Goal: Book appointment/travel/reservation

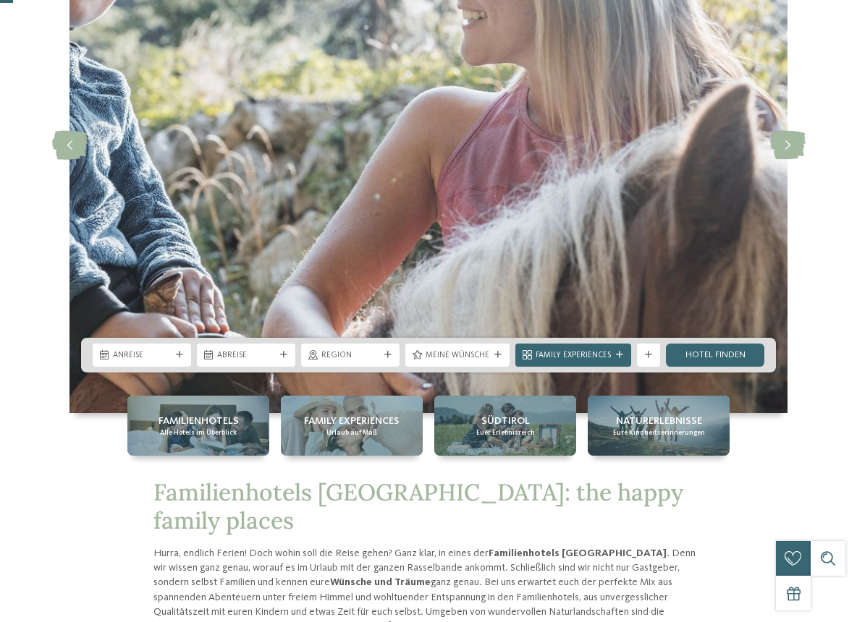
scroll to position [362, 0]
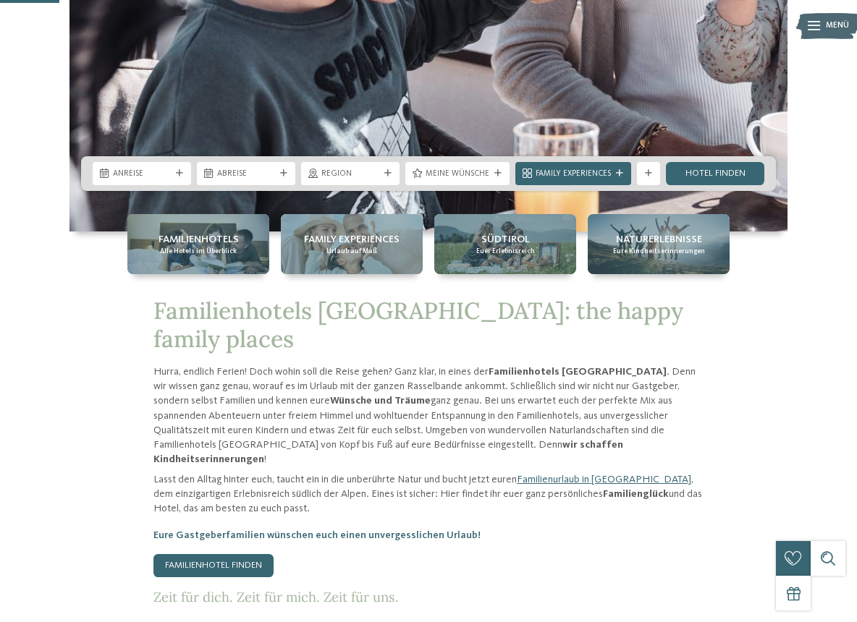
click at [182, 173] on icon at bounding box center [179, 173] width 7 height 7
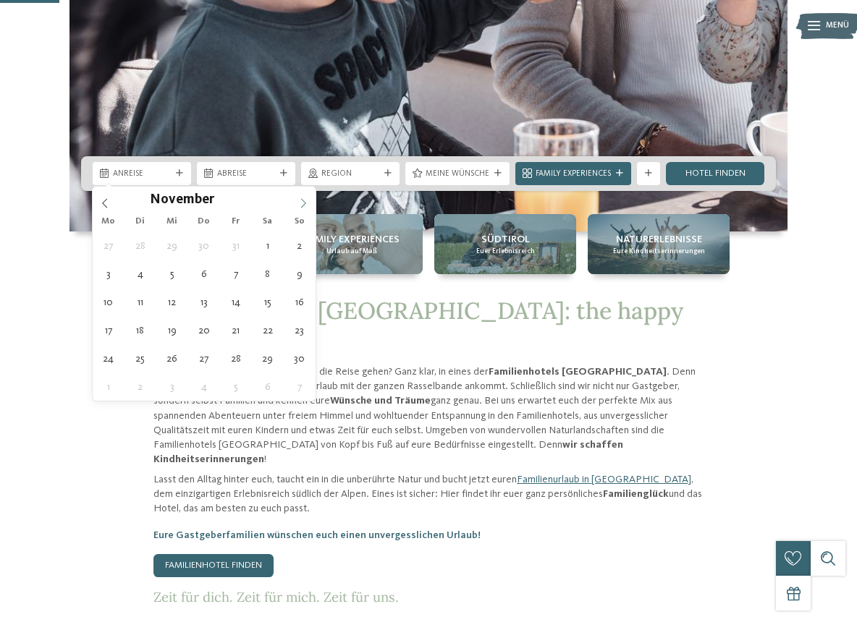
click at [299, 198] on icon at bounding box center [303, 203] width 10 height 10
type div "[DATE]"
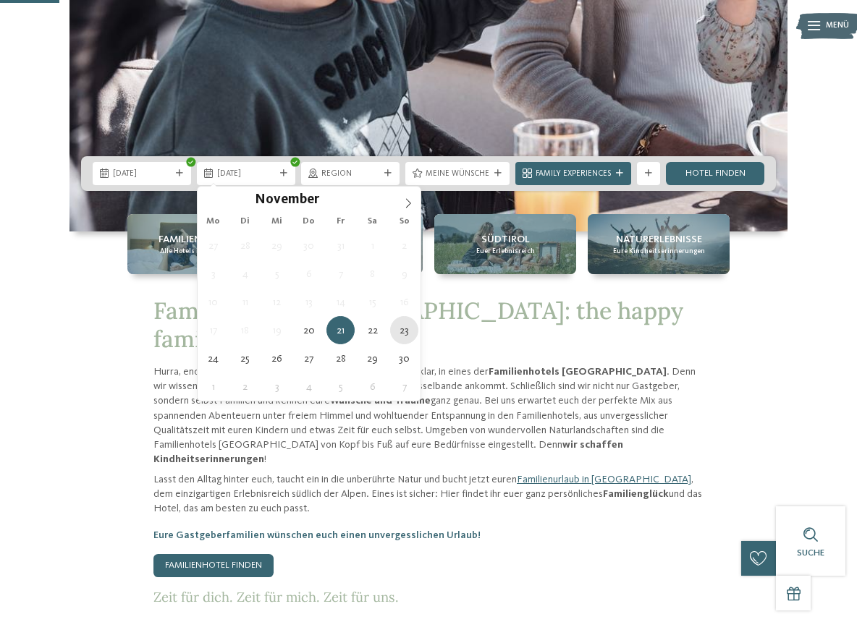
type div "[DATE]"
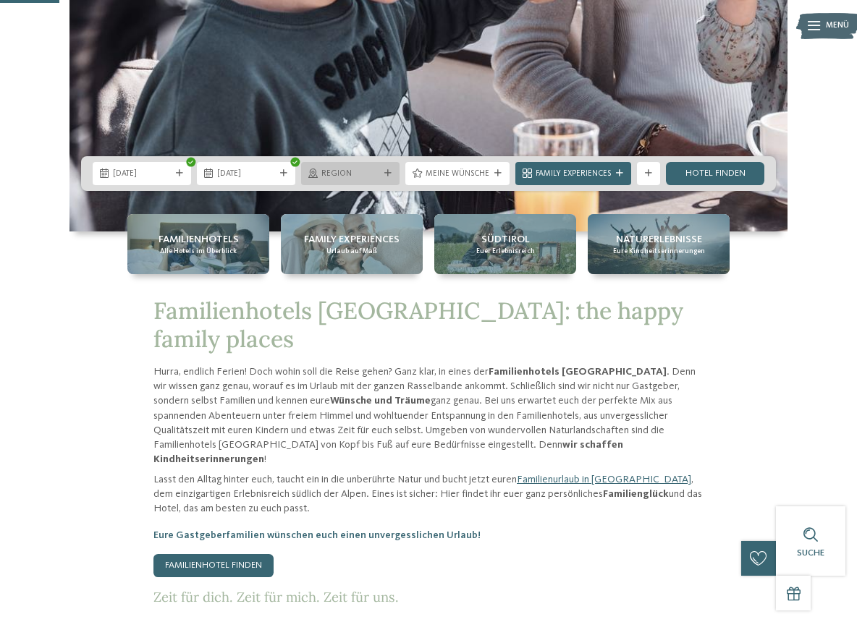
click at [373, 170] on span "Region" at bounding box center [350, 175] width 58 height 12
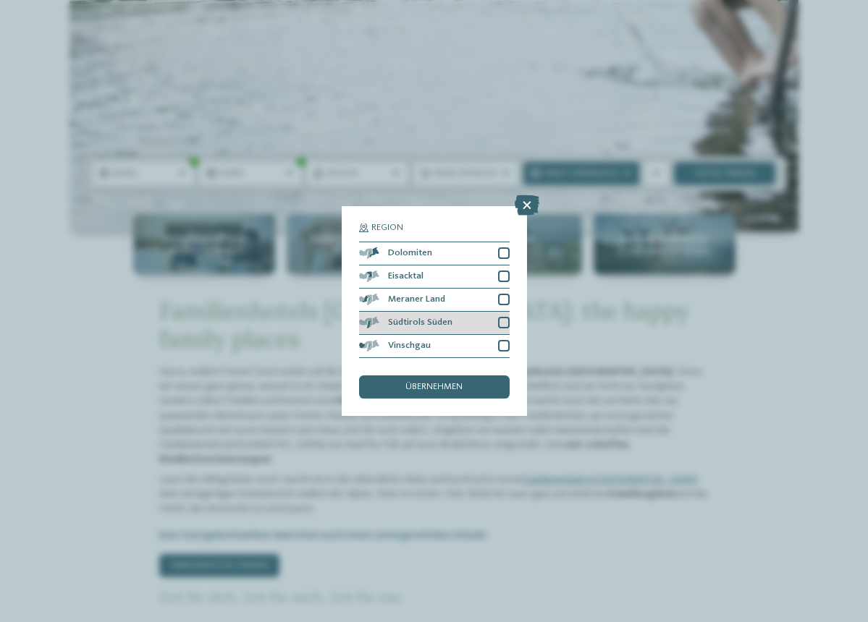
click at [506, 323] on div at bounding box center [504, 323] width 12 height 12
click at [506, 298] on div at bounding box center [504, 300] width 12 height 12
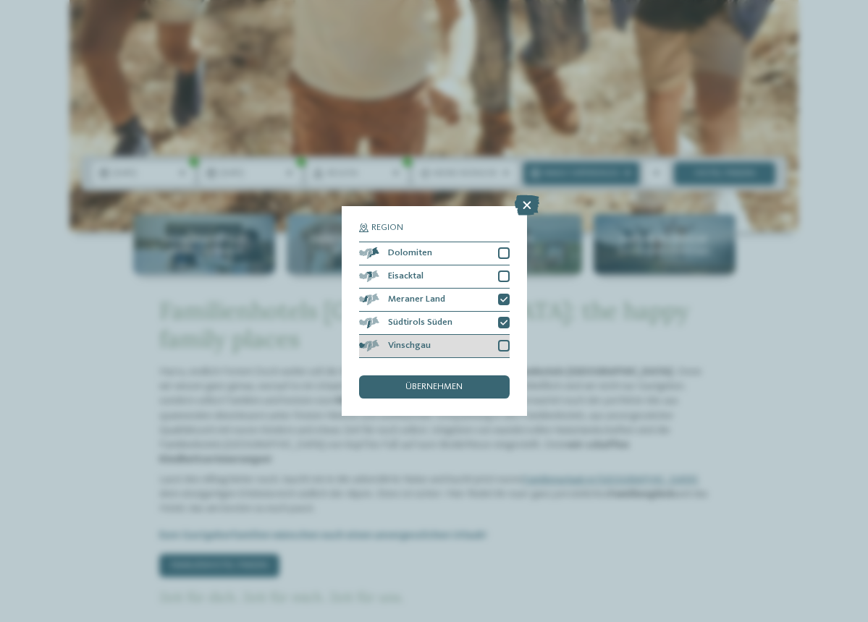
click at [499, 348] on div at bounding box center [504, 346] width 12 height 12
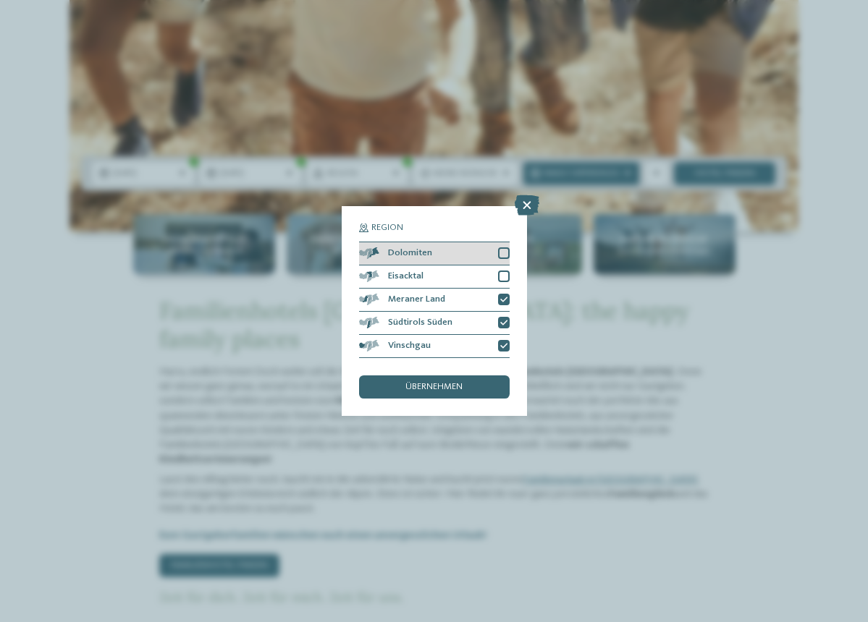
click at [507, 253] on div at bounding box center [504, 253] width 12 height 12
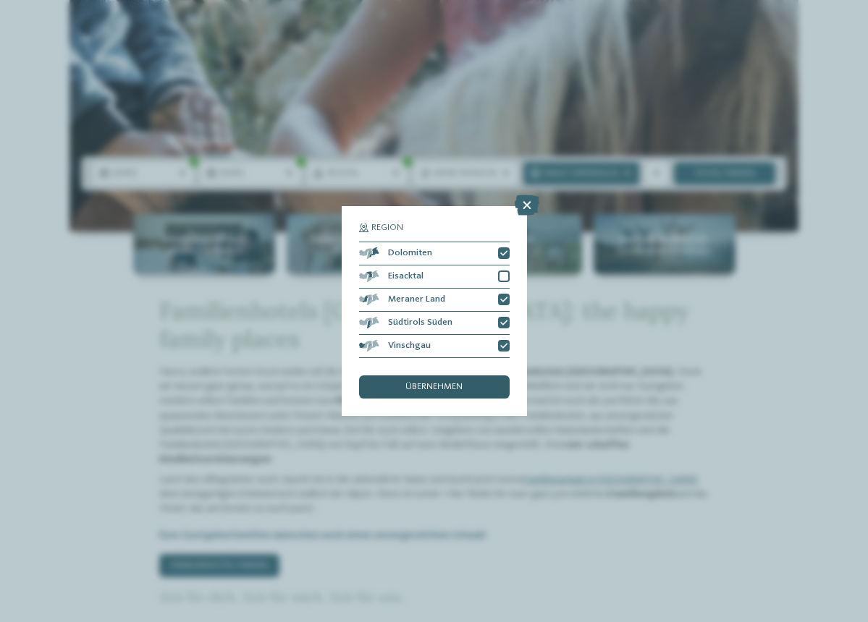
click at [453, 384] on span "übernehmen" at bounding box center [433, 387] width 57 height 9
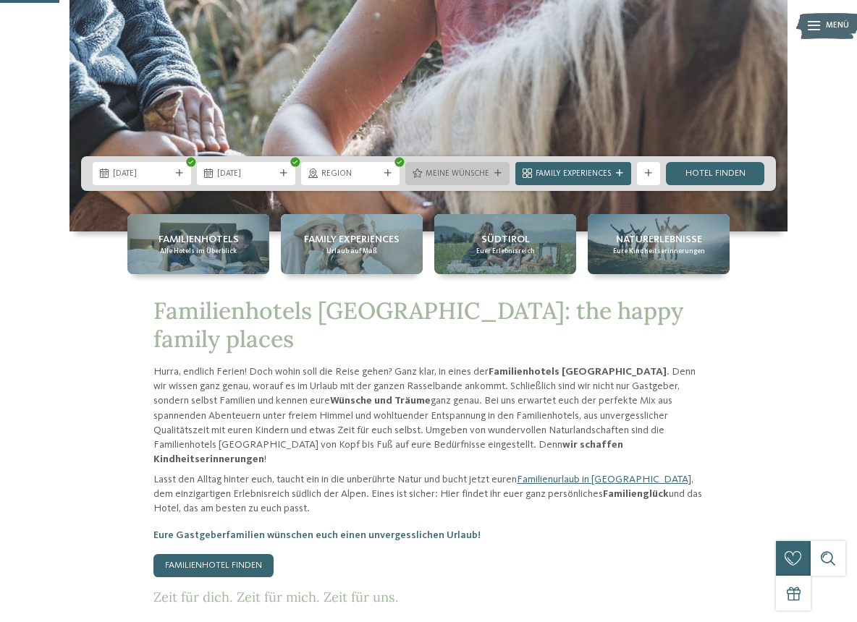
click at [446, 176] on span "Meine Wünsche" at bounding box center [457, 175] width 64 height 12
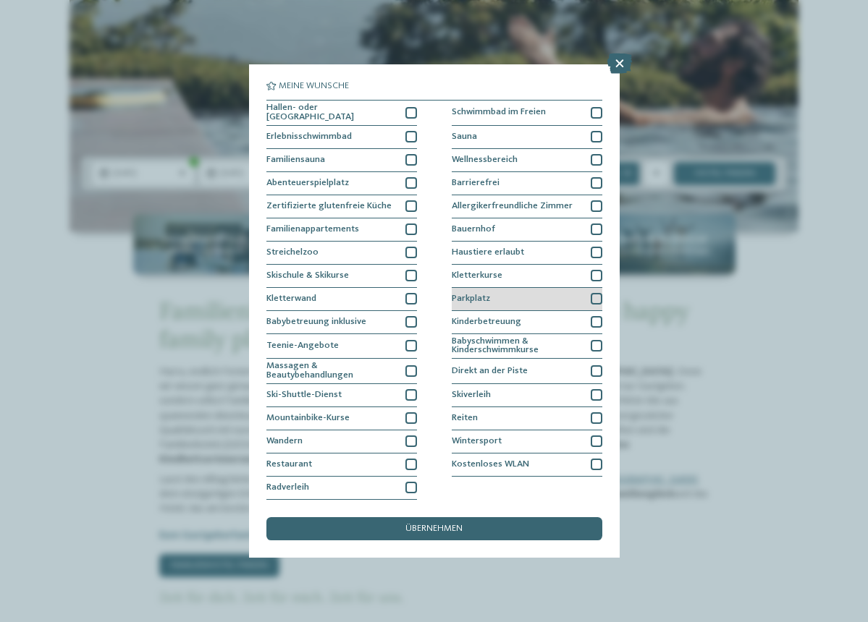
click at [593, 295] on div at bounding box center [596, 299] width 12 height 12
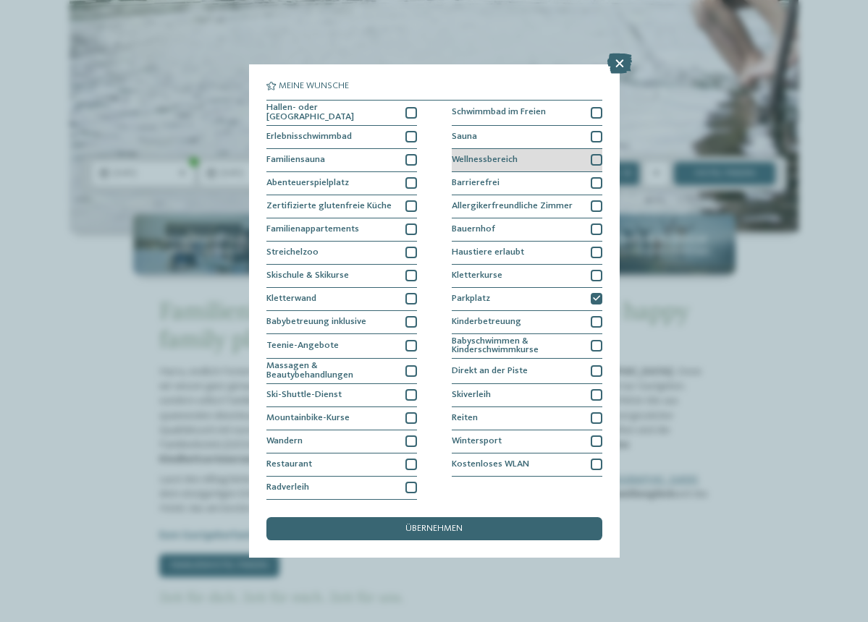
click at [593, 157] on div at bounding box center [596, 160] width 12 height 12
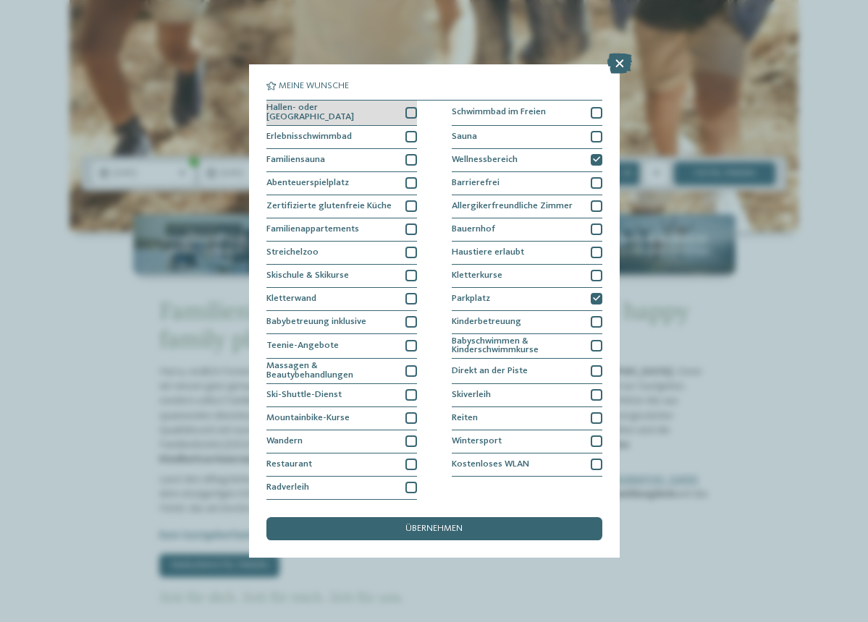
click at [406, 113] on div at bounding box center [411, 113] width 12 height 12
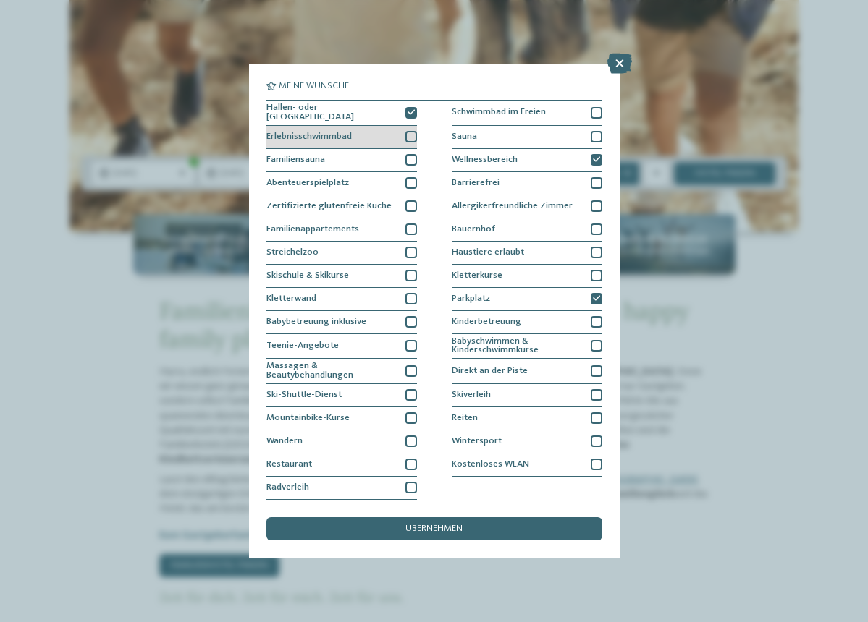
click at [415, 132] on div at bounding box center [411, 137] width 12 height 12
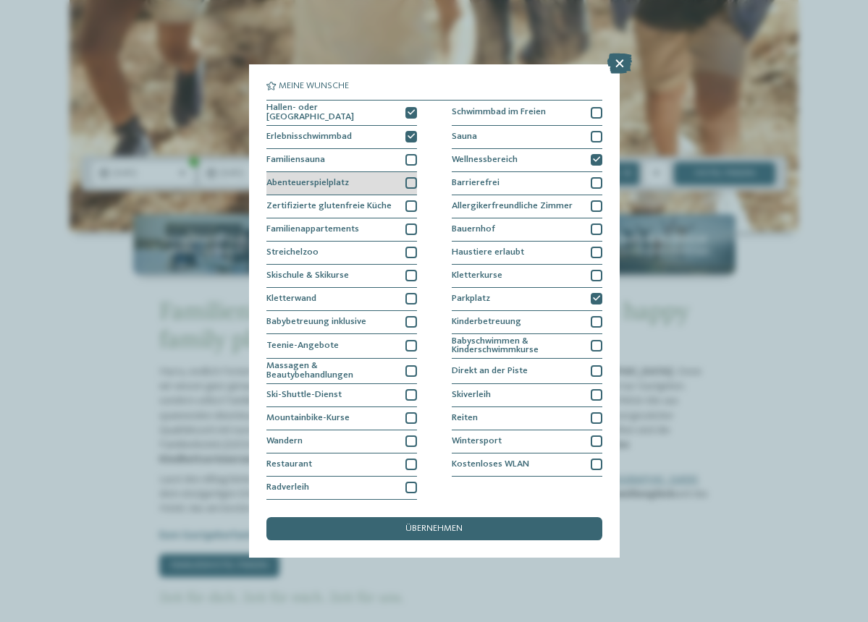
click at [410, 178] on div at bounding box center [411, 183] width 12 height 12
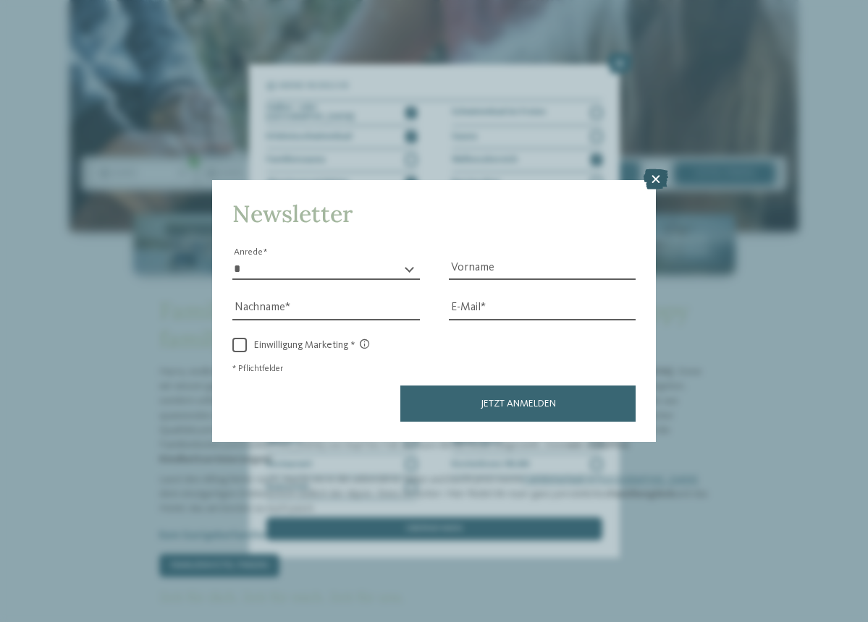
click at [651, 179] on icon at bounding box center [655, 179] width 25 height 20
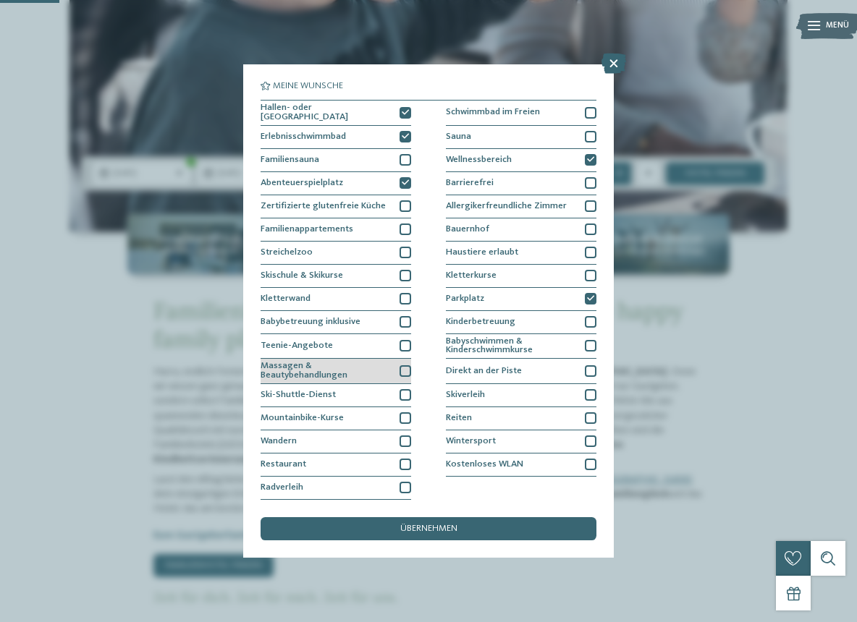
click at [405, 368] on div at bounding box center [405, 371] width 12 height 12
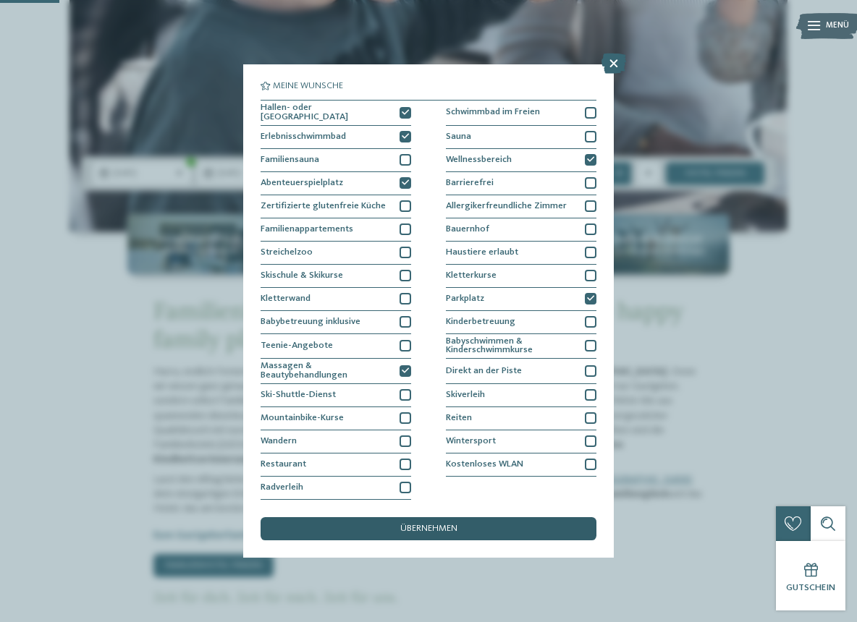
click at [406, 528] on span "übernehmen" at bounding box center [428, 529] width 57 height 9
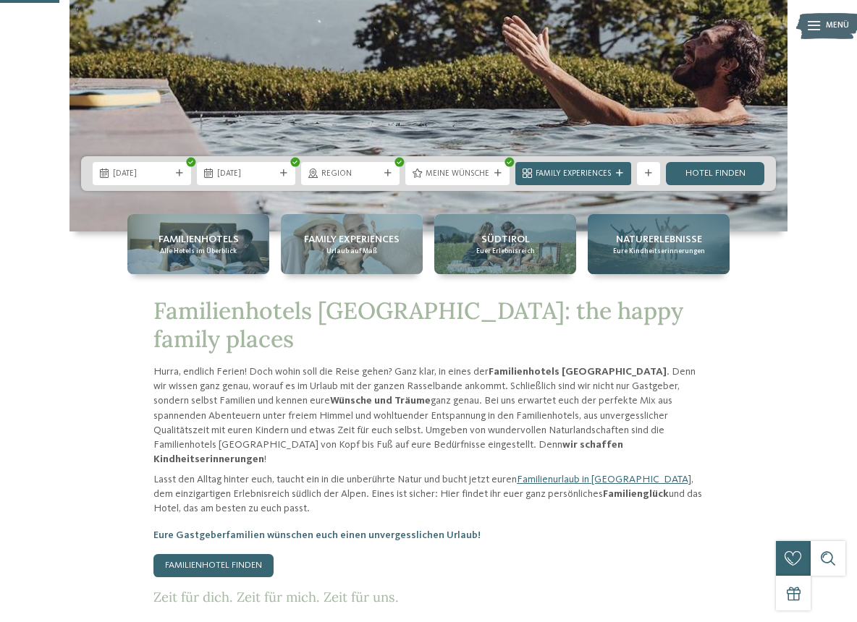
drag, startPoint x: 690, startPoint y: 171, endPoint x: 690, endPoint y: 216, distance: 45.6
click at [690, 171] on link "Hotel finden" at bounding box center [715, 173] width 98 height 23
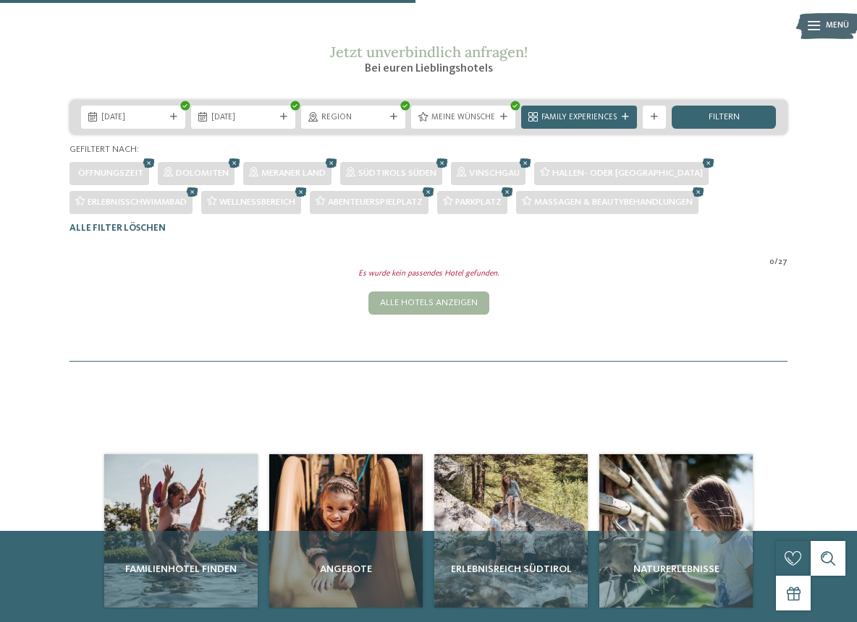
scroll to position [169, 0]
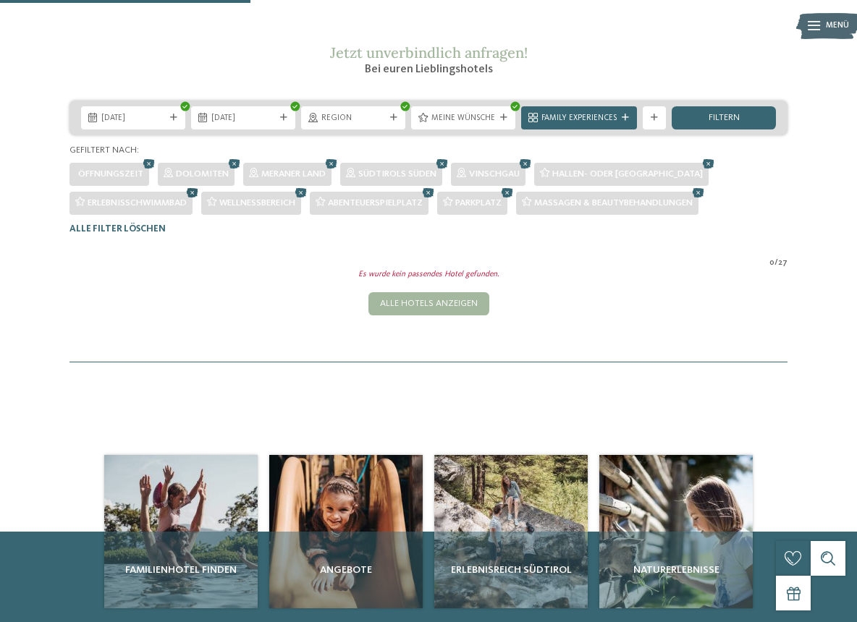
click at [191, 200] on icon at bounding box center [192, 192] width 17 height 15
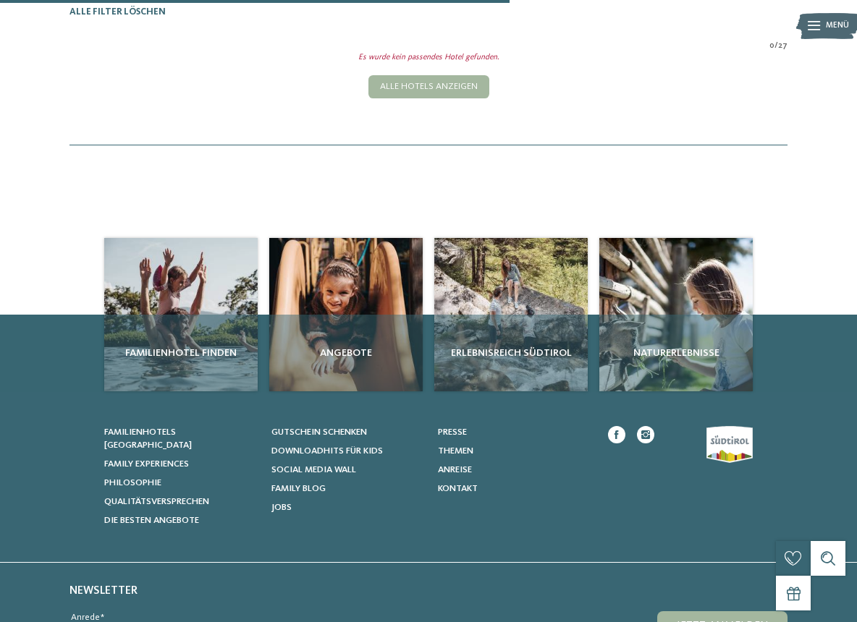
scroll to position [242, 0]
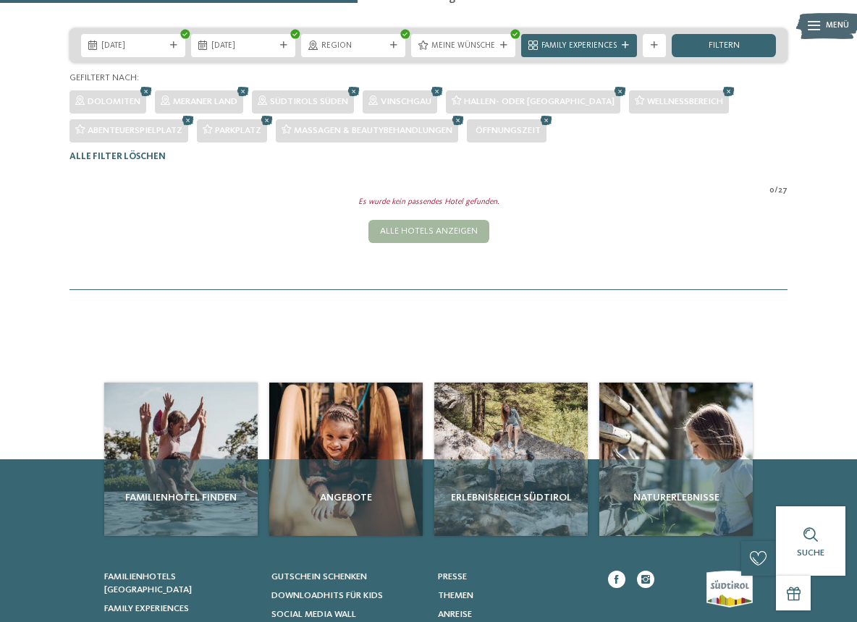
click at [186, 128] on icon at bounding box center [187, 120] width 17 height 15
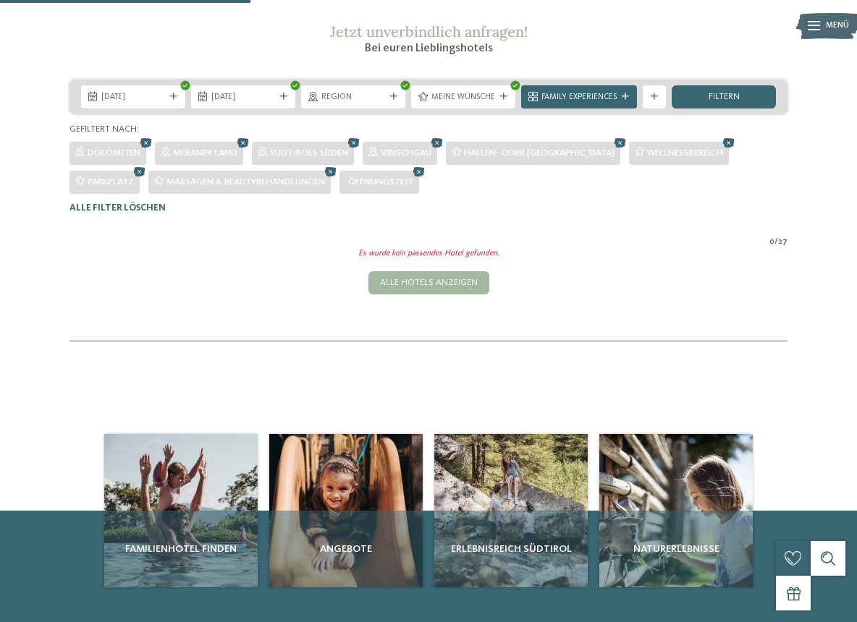
scroll to position [169, 0]
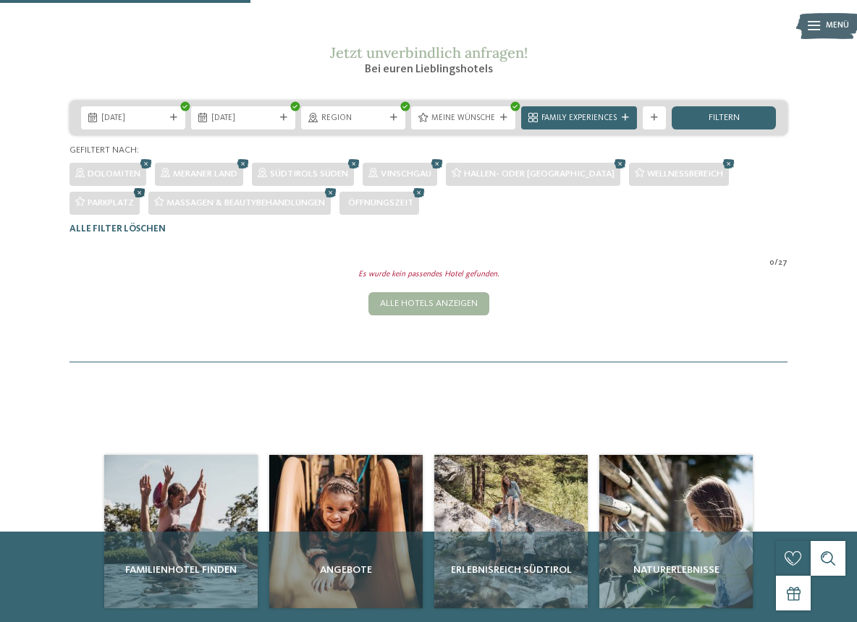
click at [141, 200] on icon at bounding box center [139, 192] width 17 height 15
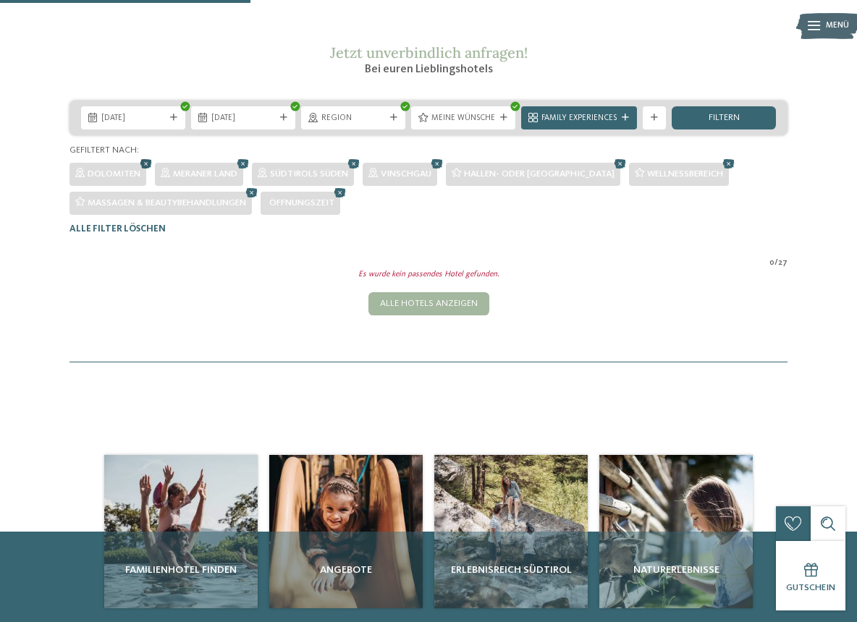
click at [144, 171] on icon at bounding box center [145, 163] width 17 height 15
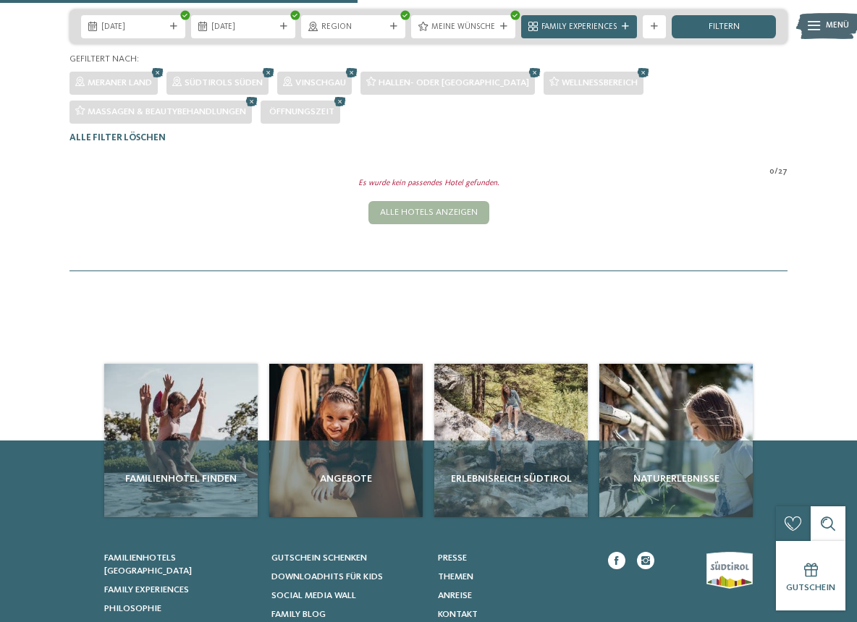
scroll to position [242, 0]
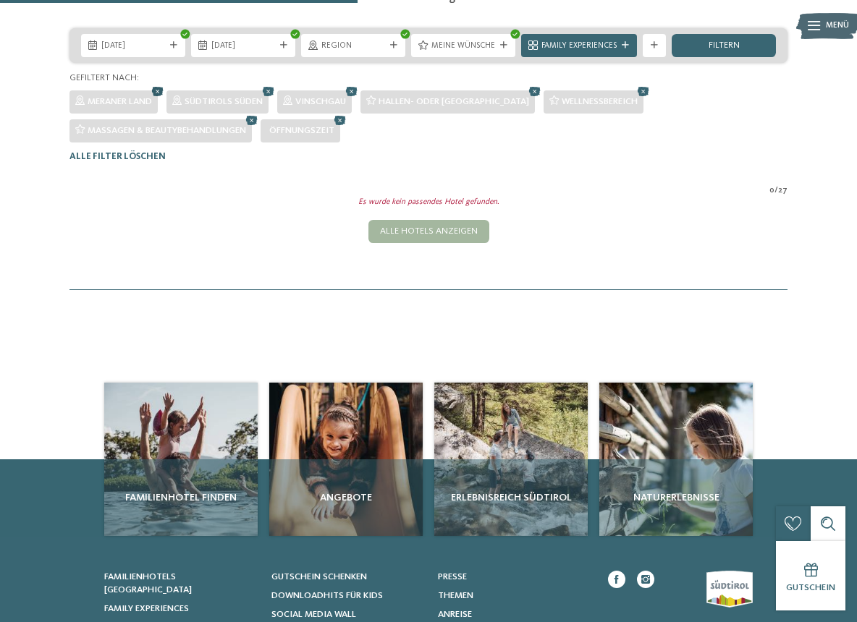
click at [159, 99] on icon at bounding box center [157, 91] width 17 height 15
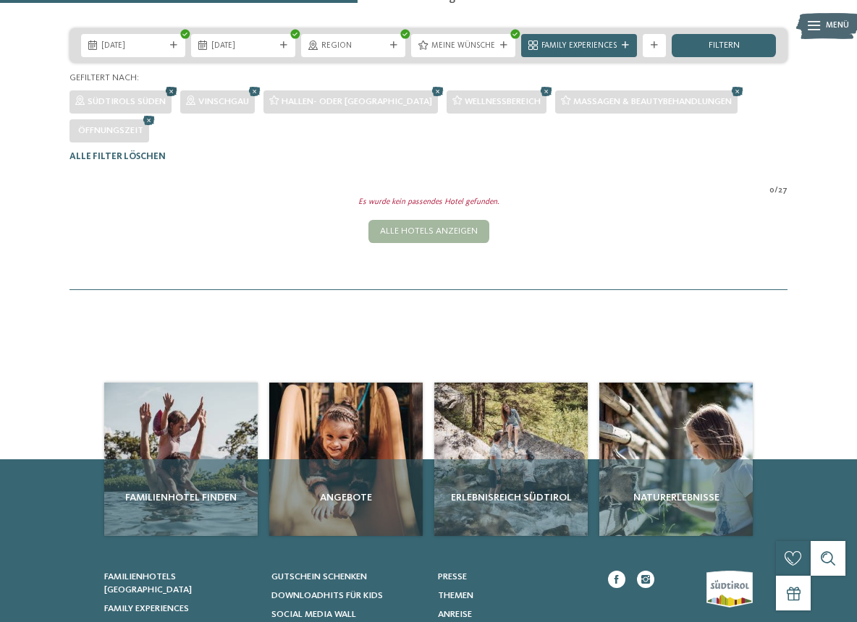
click at [172, 99] on icon at bounding box center [171, 91] width 17 height 15
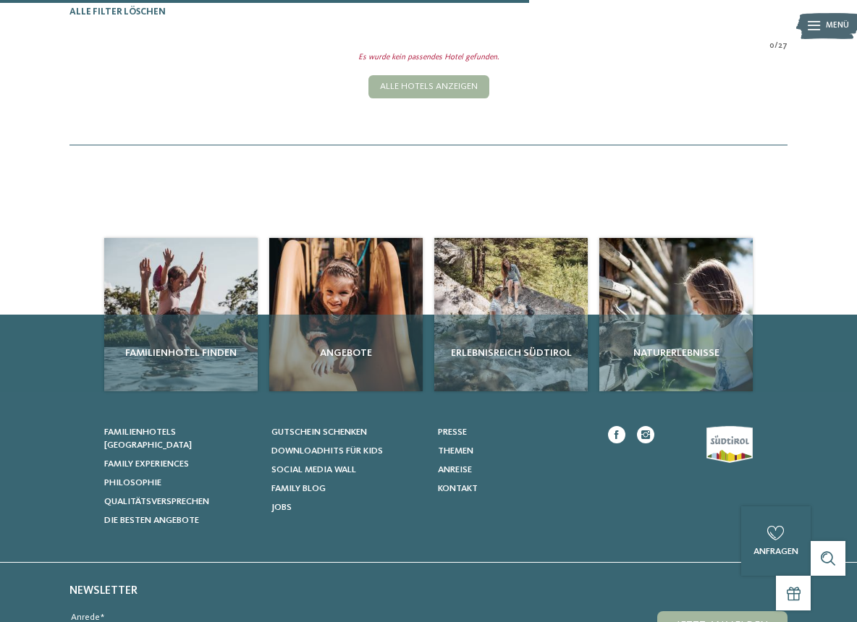
scroll to position [213, 0]
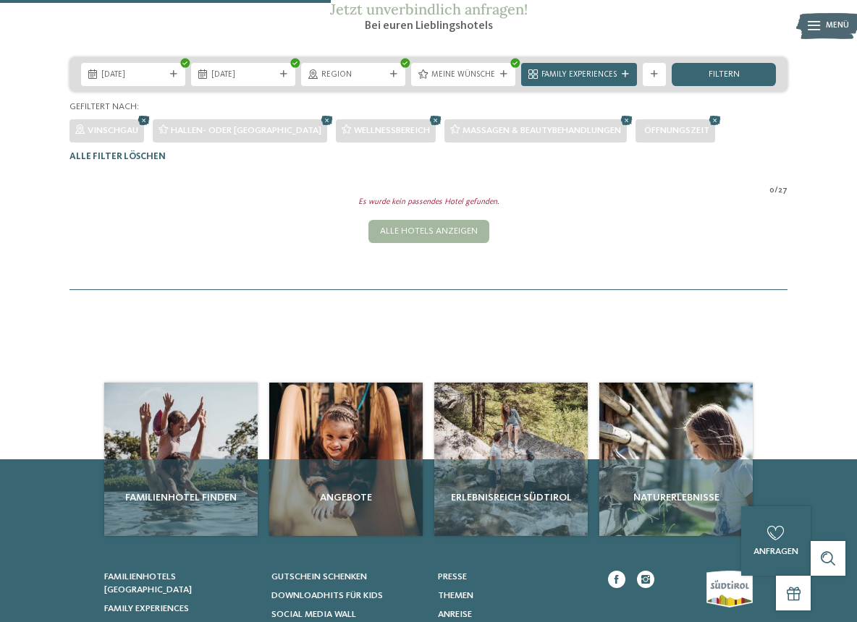
click at [144, 128] on icon at bounding box center [143, 120] width 17 height 15
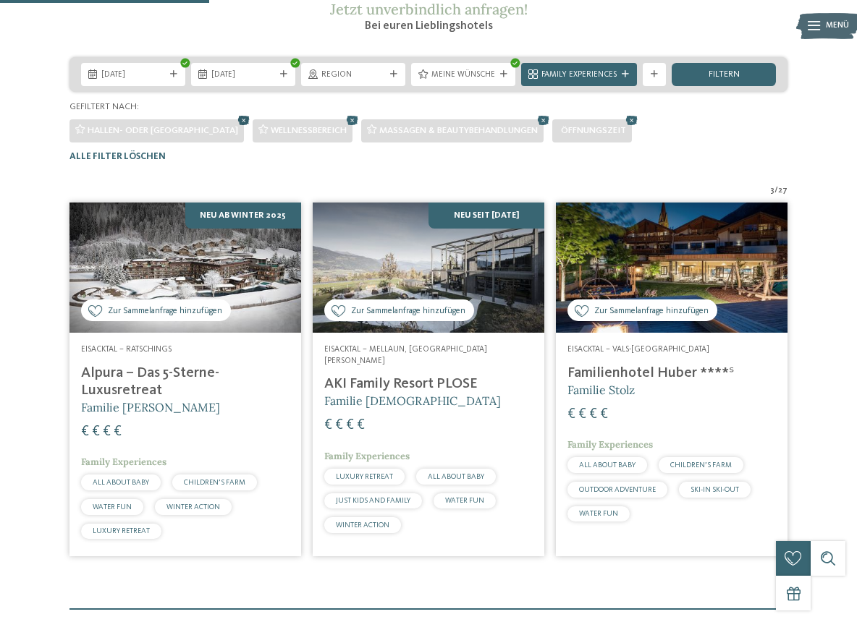
click at [235, 128] on icon at bounding box center [243, 120] width 17 height 15
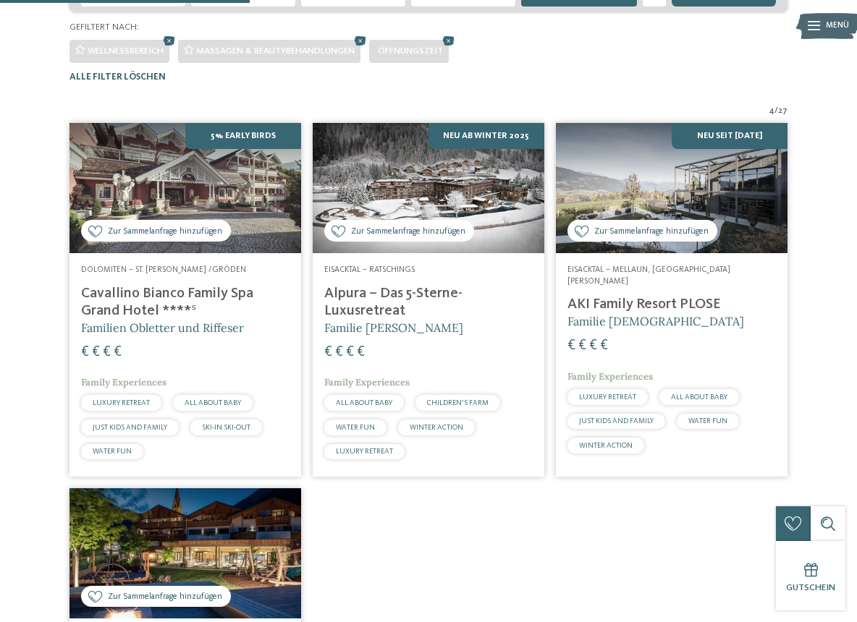
scroll to position [285, 0]
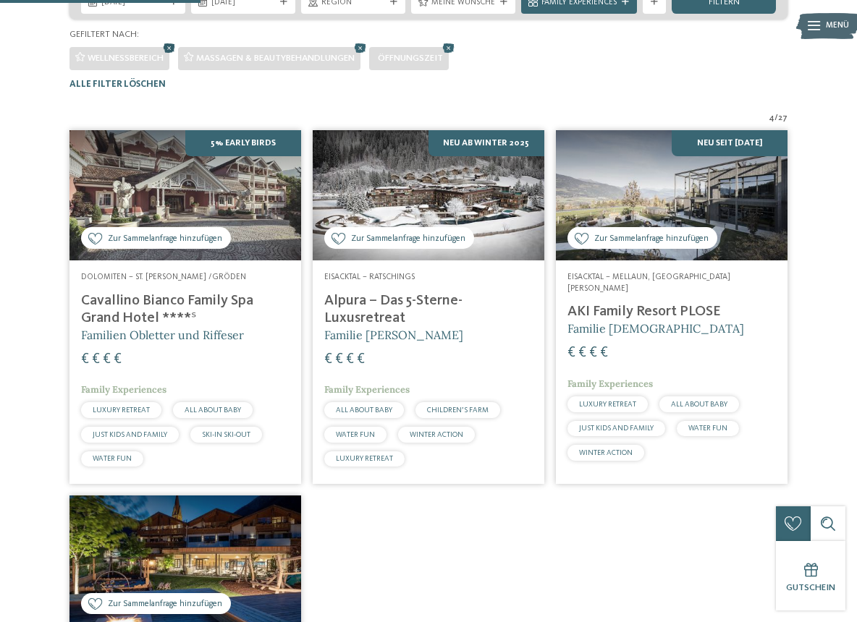
click at [166, 56] on icon at bounding box center [169, 48] width 17 height 15
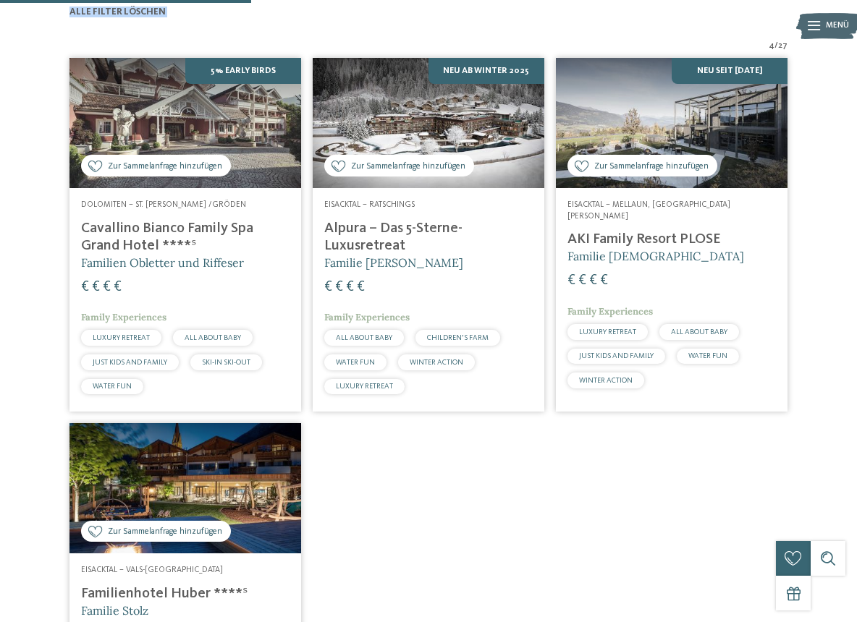
drag, startPoint x: 250, startPoint y: 17, endPoint x: 262, endPoint y: 55, distance: 40.3
click at [262, 55] on div "Familienhotels Südtirol – von Familien für Familien Die Expertinnen und Experte…" at bounding box center [428, 269] width 857 height 1090
click at [515, 534] on div "Zur Sammelanfrage hinzufügen Zur Sammelanfrage hinzugefügt 5% Early Birds Dolom…" at bounding box center [428, 408] width 729 height 713
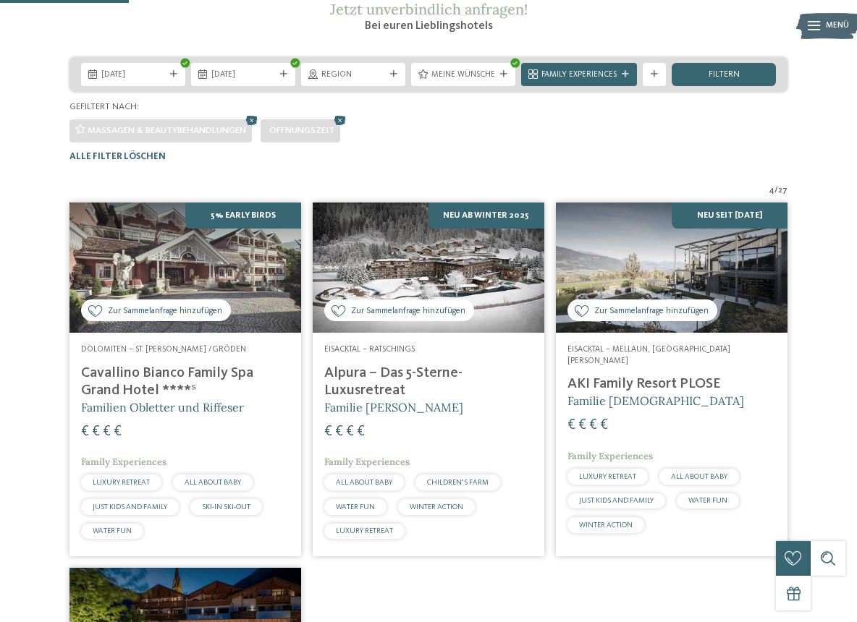
scroll to position [140, 0]
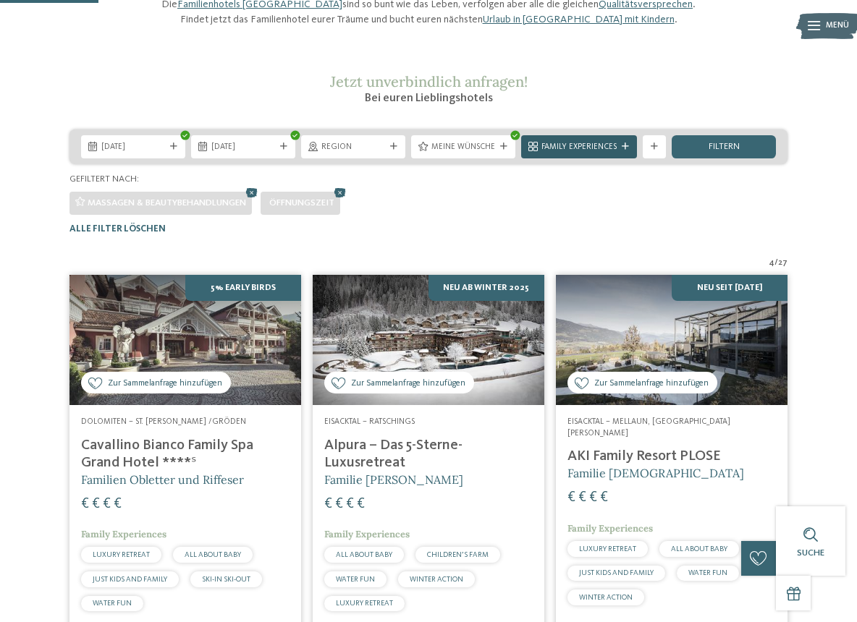
click at [629, 151] on div at bounding box center [625, 146] width 12 height 7
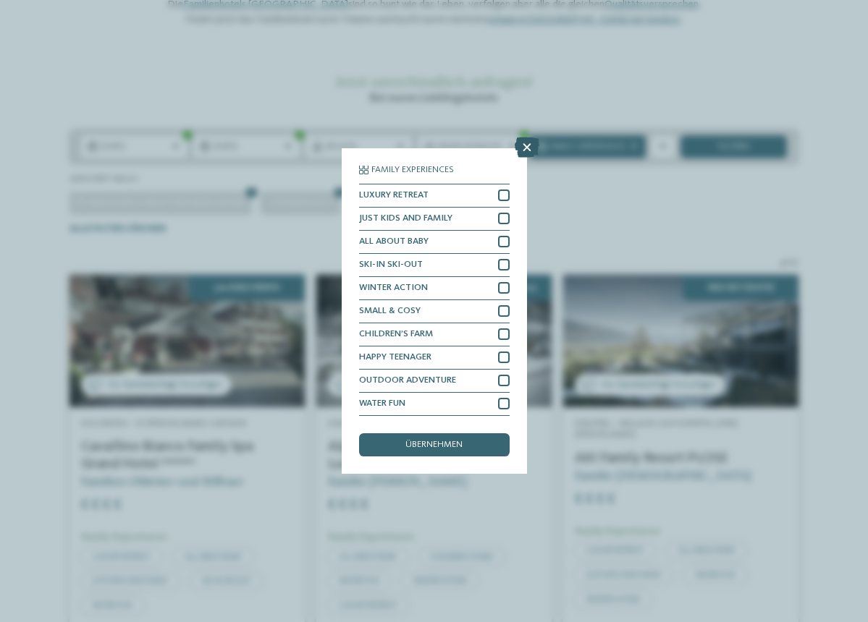
click at [531, 141] on icon at bounding box center [526, 147] width 25 height 20
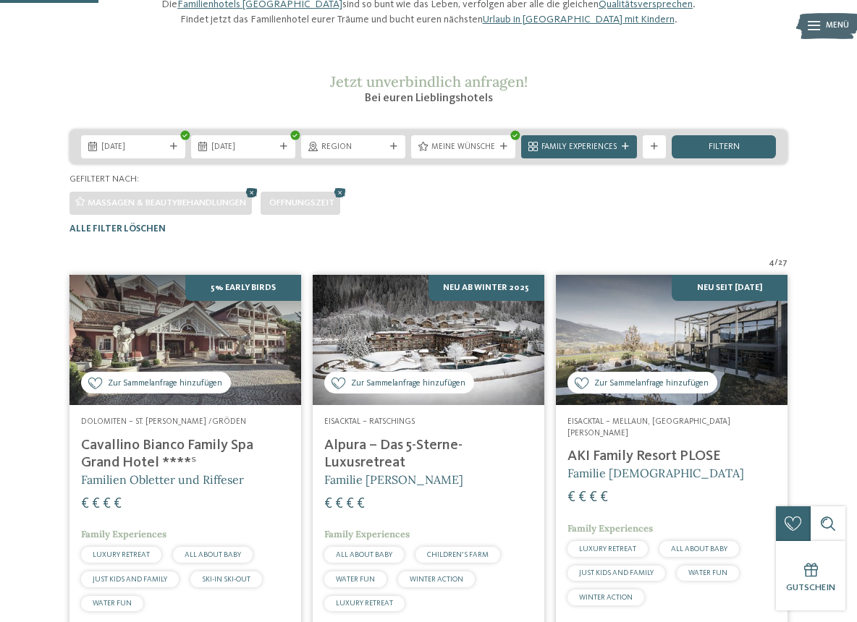
click at [255, 200] on icon at bounding box center [251, 192] width 17 height 15
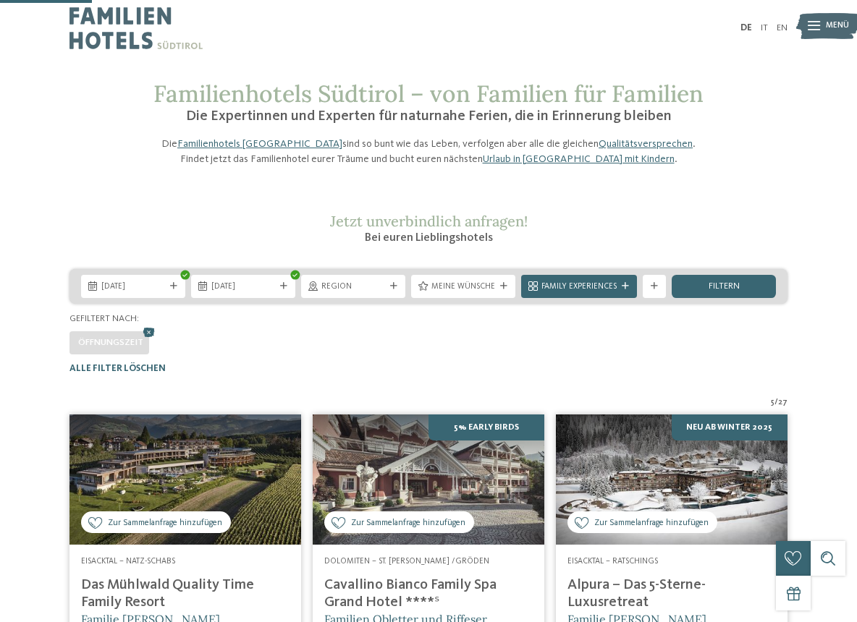
scroll to position [0, 0]
